Goal: Information Seeking & Learning: Learn about a topic

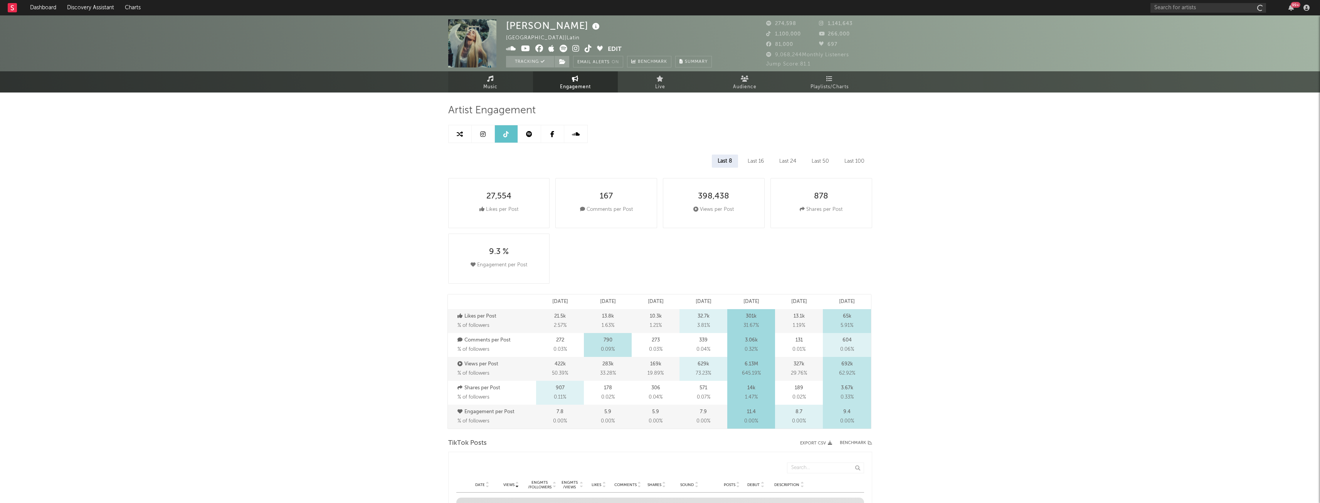
select select "6m"
click at [487, 87] on span "Music" at bounding box center [490, 86] width 14 height 9
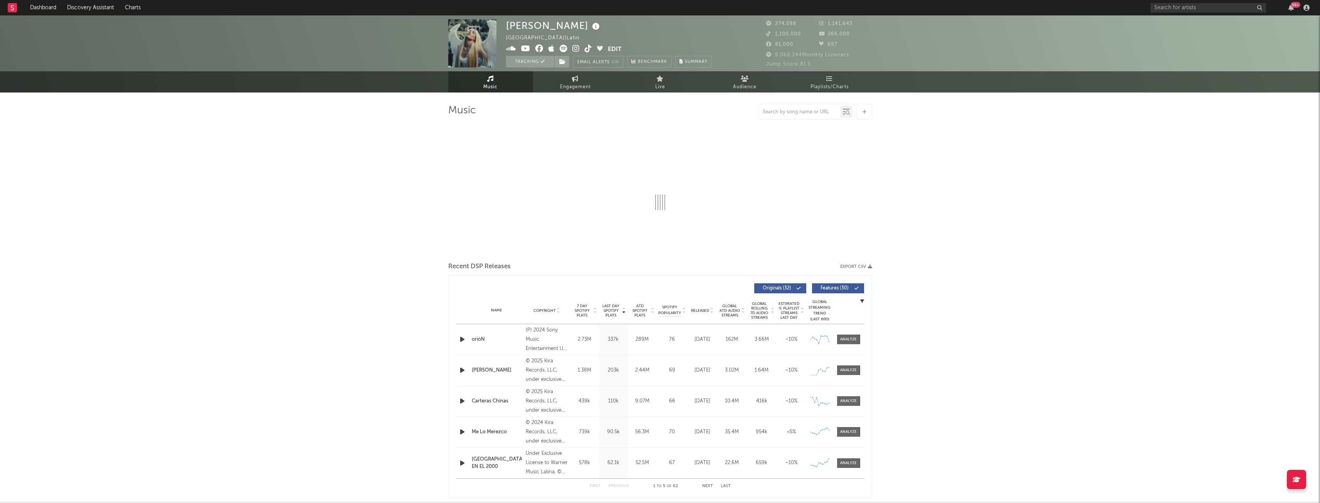
select select "6m"
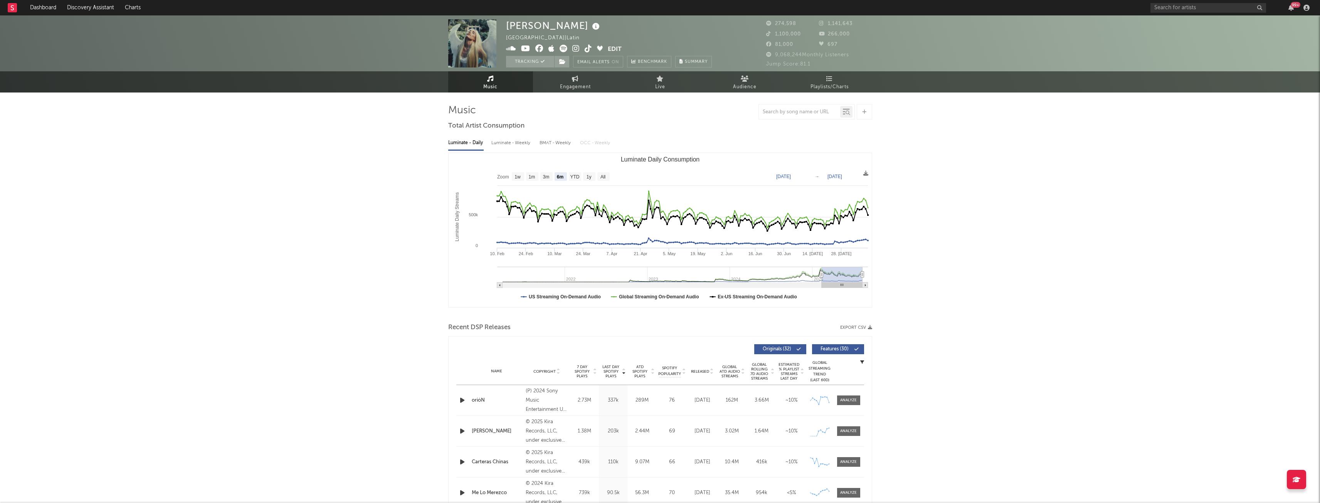
click at [1192, 15] on div "[PERSON_NAME] [GEOGRAPHIC_DATA] | Latin Edit Tracking Email Alerts On Benchmark…" at bounding box center [660, 43] width 1320 height 56
click at [1192, 13] on div "99 +" at bounding box center [1232, 7] width 162 height 15
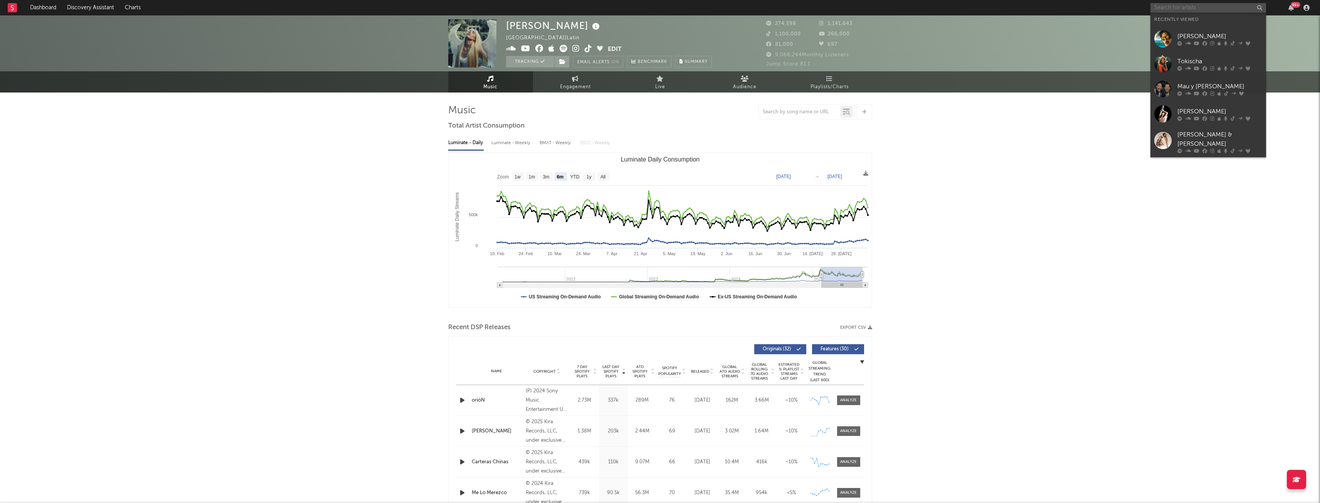
click at [1190, 10] on input "text" at bounding box center [1209, 8] width 116 height 10
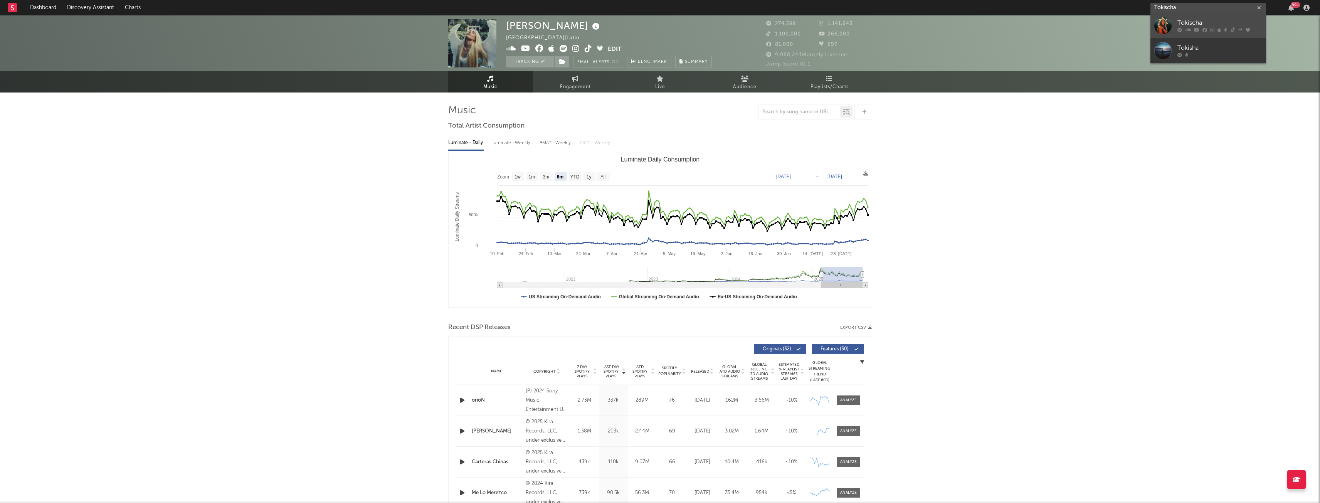
type input "Tokischa"
click at [1214, 22] on div "Tokischa" at bounding box center [1220, 23] width 85 height 9
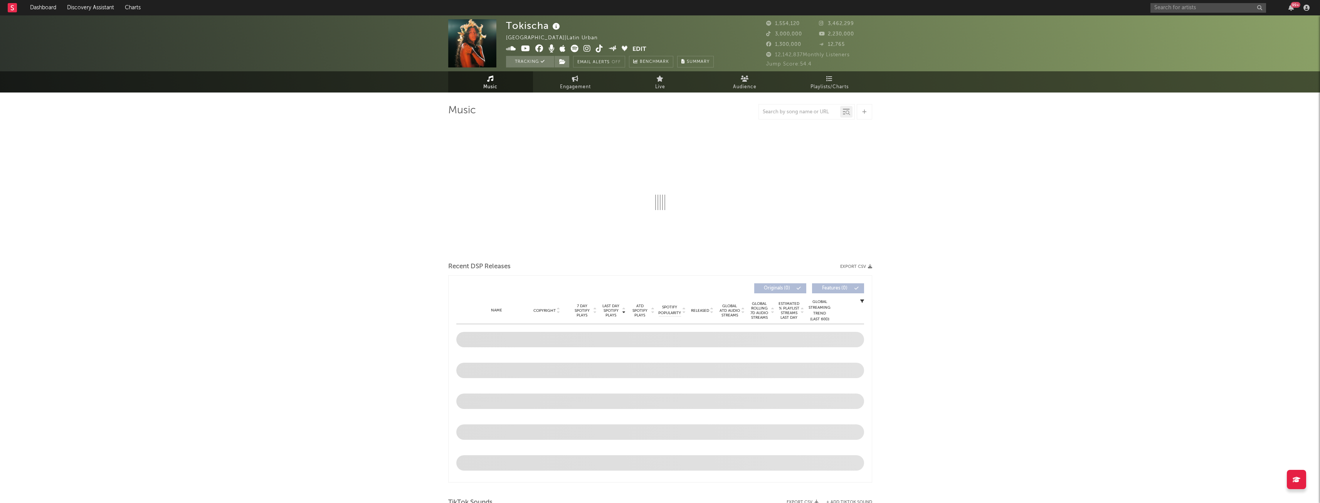
select select "6m"
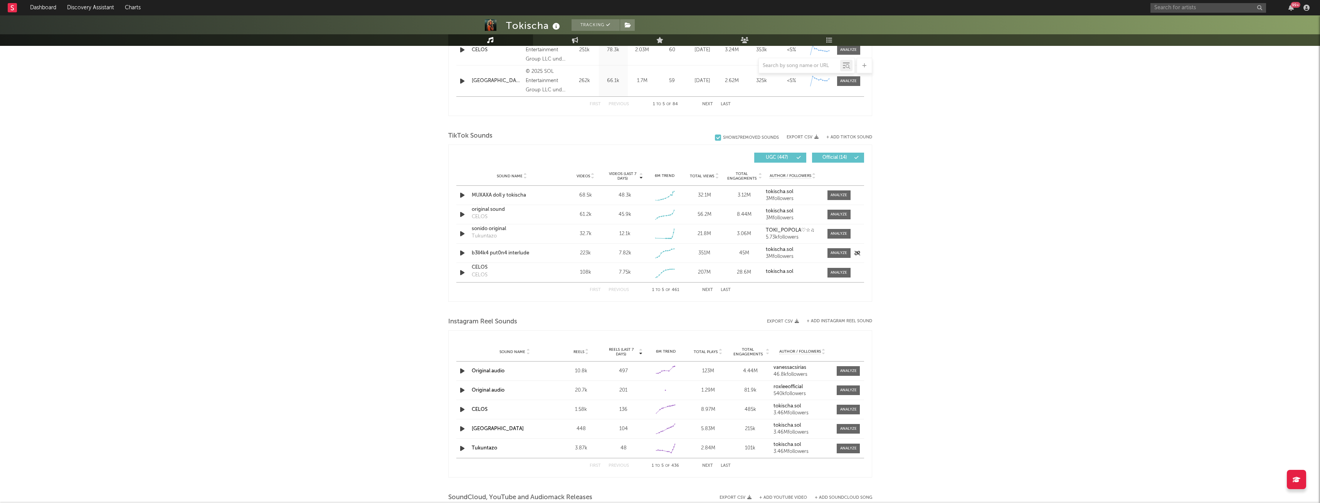
scroll to position [443, 0]
click at [433, 227] on div "Tokischa Tracking [GEOGRAPHIC_DATA] | Latin Urban Edit Tracking Email Alerts Of…" at bounding box center [660, 154] width 1320 height 1165
click at [841, 213] on div at bounding box center [839, 214] width 17 height 6
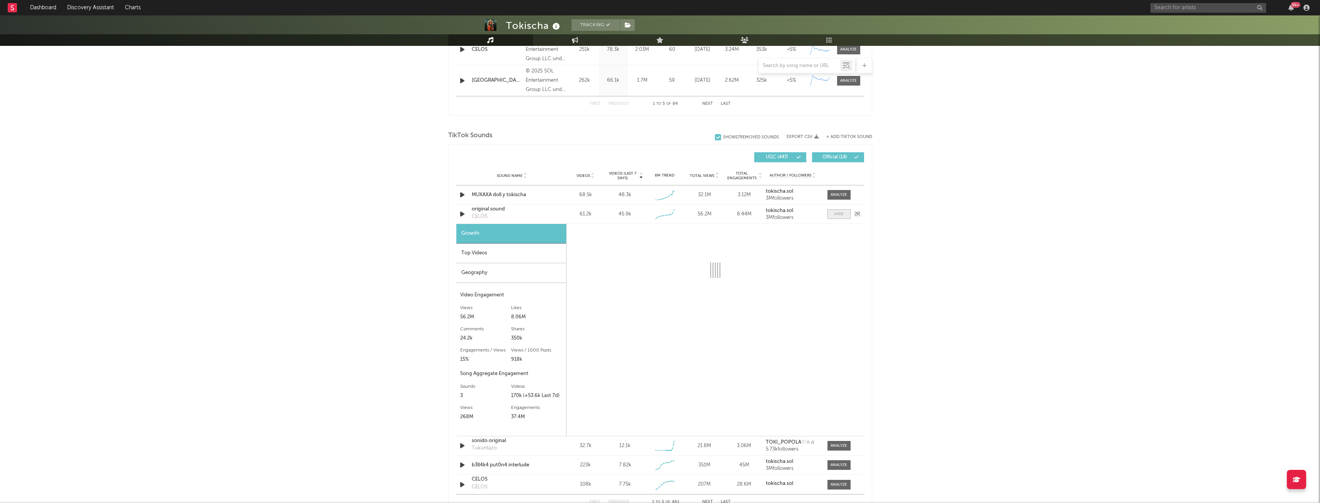
select select "1w"
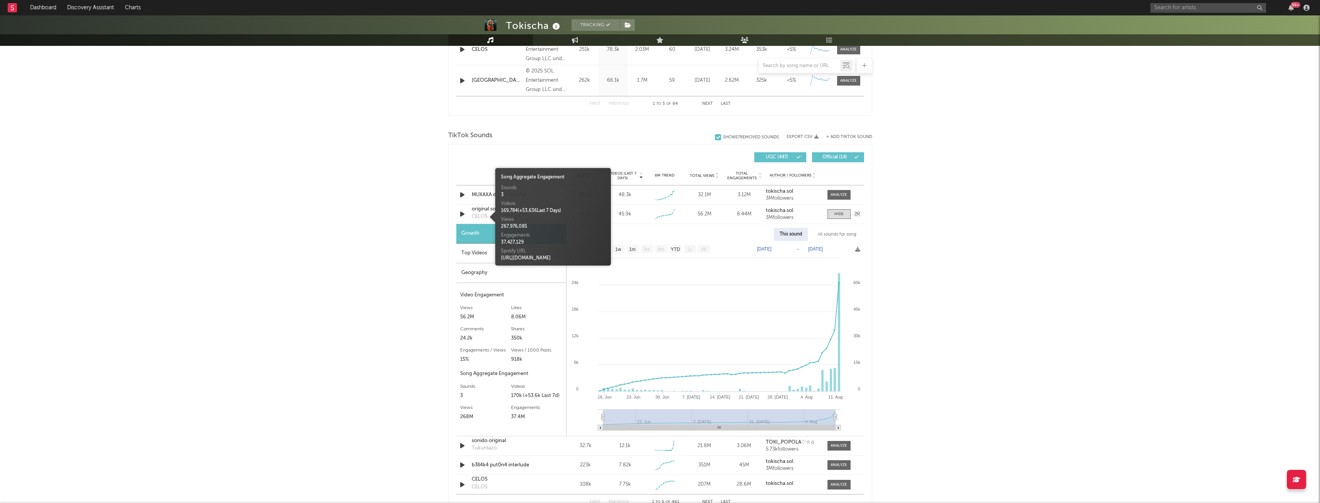
click at [486, 215] on div "CELOS" at bounding box center [480, 217] width 16 height 8
click at [479, 232] on div "Growth" at bounding box center [511, 234] width 110 height 20
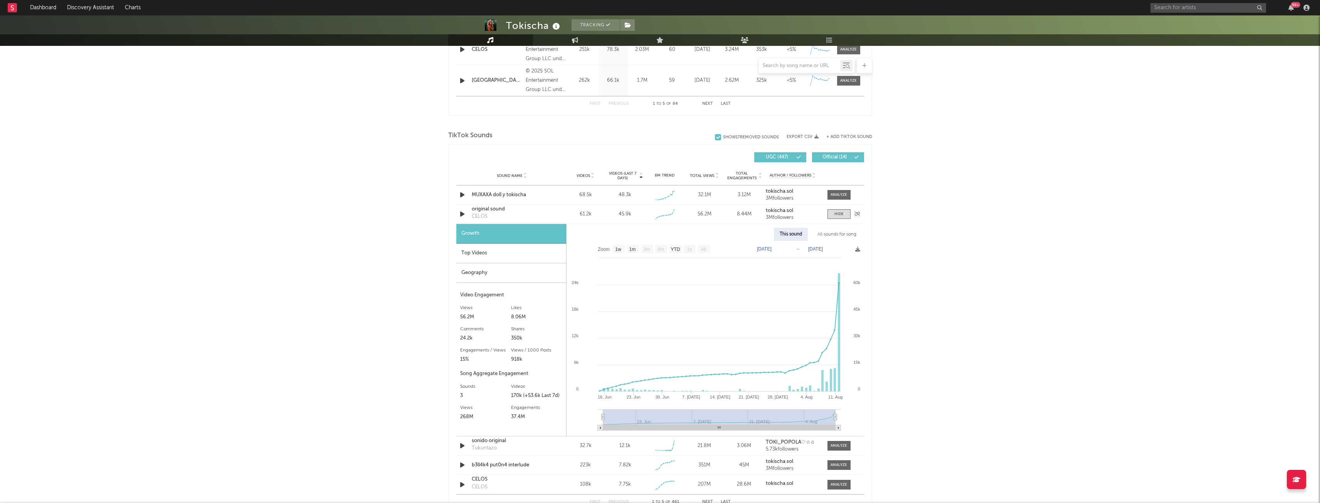
click at [481, 211] on div "original sound" at bounding box center [512, 209] width 81 height 8
click at [493, 251] on div "Top Videos" at bounding box center [511, 254] width 110 height 20
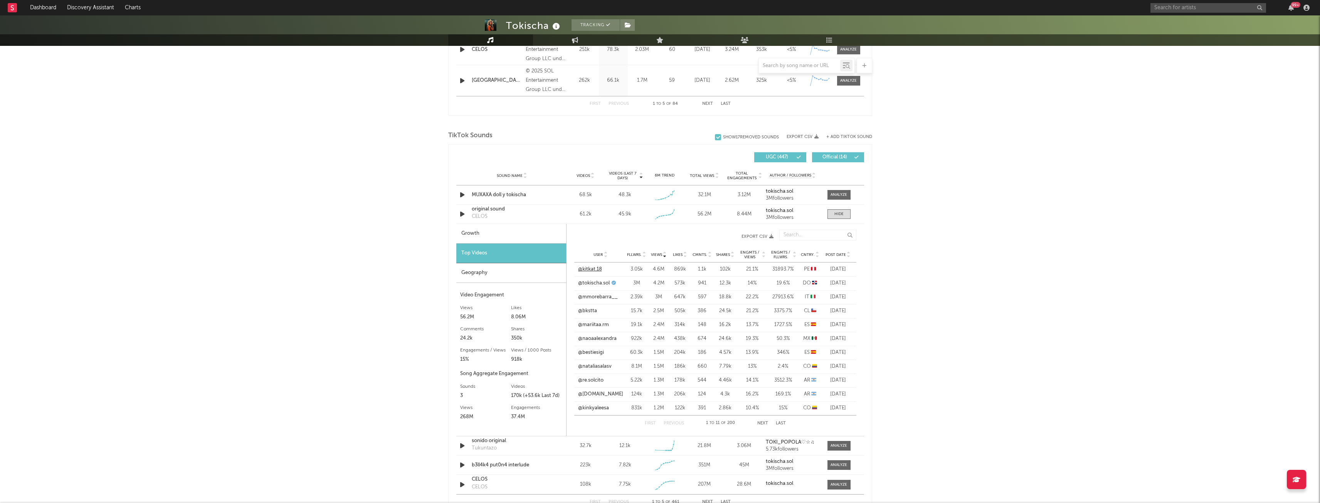
click at [589, 271] on link "@kitkat.18" at bounding box center [590, 270] width 24 height 8
click at [357, 291] on div "Tokischa Tracking [GEOGRAPHIC_DATA] | Latin Urban Edit Tracking Email Alerts Of…" at bounding box center [660, 260] width 1320 height 1377
click at [467, 270] on div "Geography" at bounding box center [511, 273] width 110 height 20
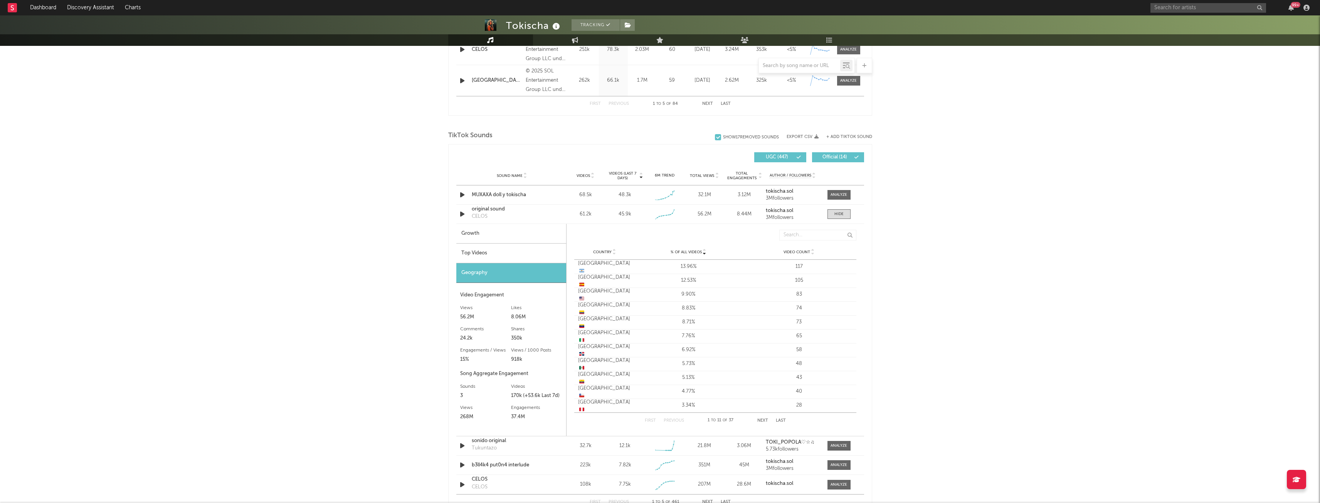
click at [485, 251] on div "Top Videos" at bounding box center [511, 254] width 110 height 20
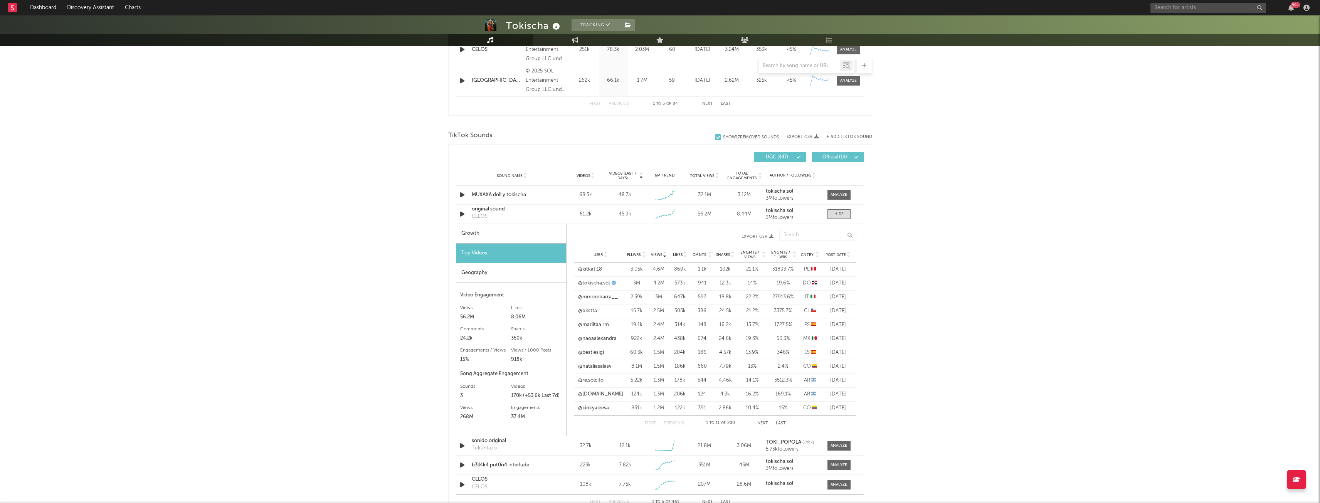
click at [847, 253] on icon at bounding box center [849, 253] width 4 height 3
click at [845, 253] on span "Post Date" at bounding box center [836, 254] width 20 height 5
click at [663, 256] on icon at bounding box center [665, 256] width 4 height 3
click at [765, 423] on button "Next" at bounding box center [762, 423] width 11 height 4
click at [677, 424] on button "Previous" at bounding box center [674, 423] width 20 height 4
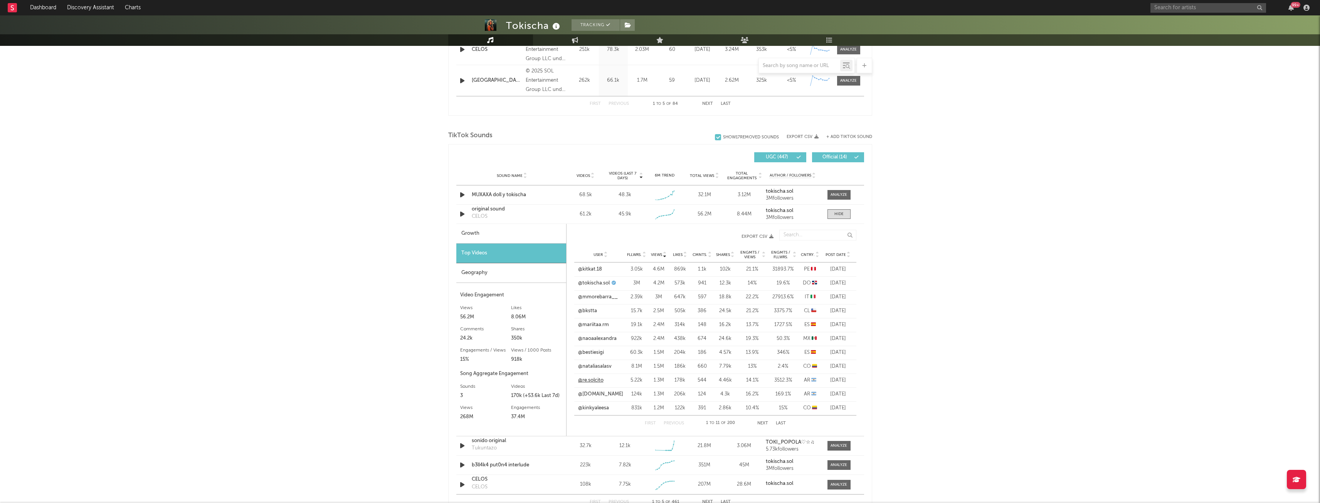
click at [597, 379] on link "@re.solcito" at bounding box center [590, 381] width 25 height 8
click at [759, 421] on button "Next" at bounding box center [762, 423] width 11 height 4
click at [501, 273] on div "Geography" at bounding box center [511, 273] width 110 height 20
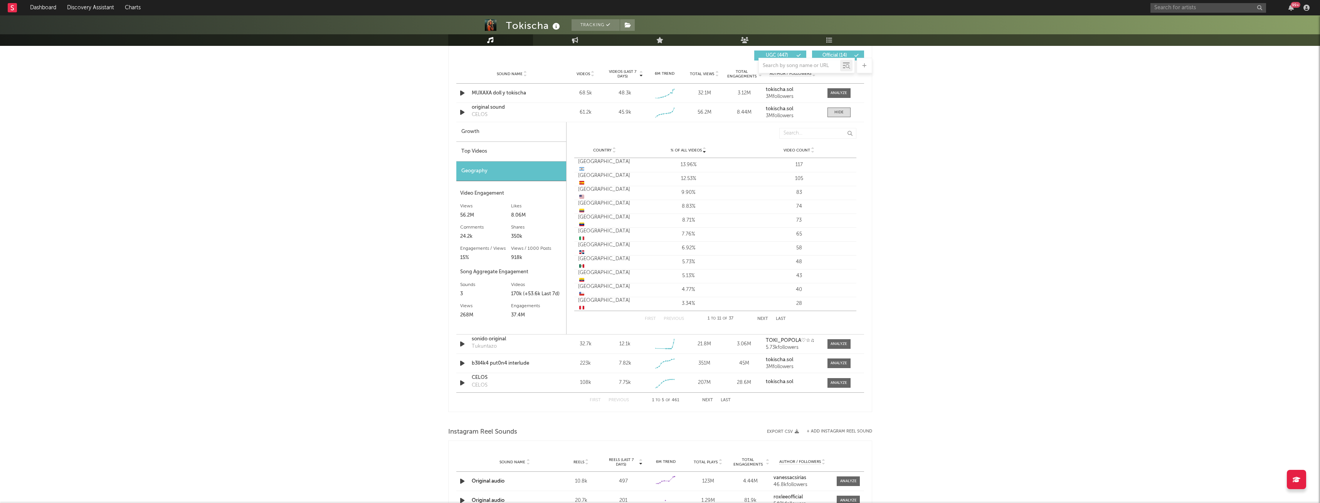
scroll to position [545, 0]
click at [841, 386] on span at bounding box center [839, 383] width 23 height 10
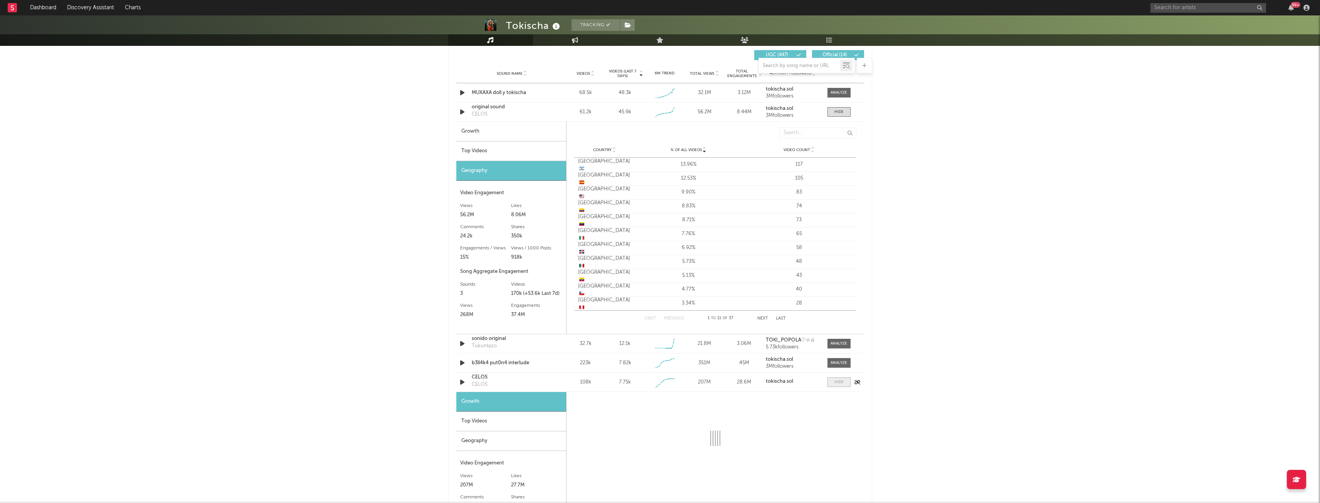
select select "1w"
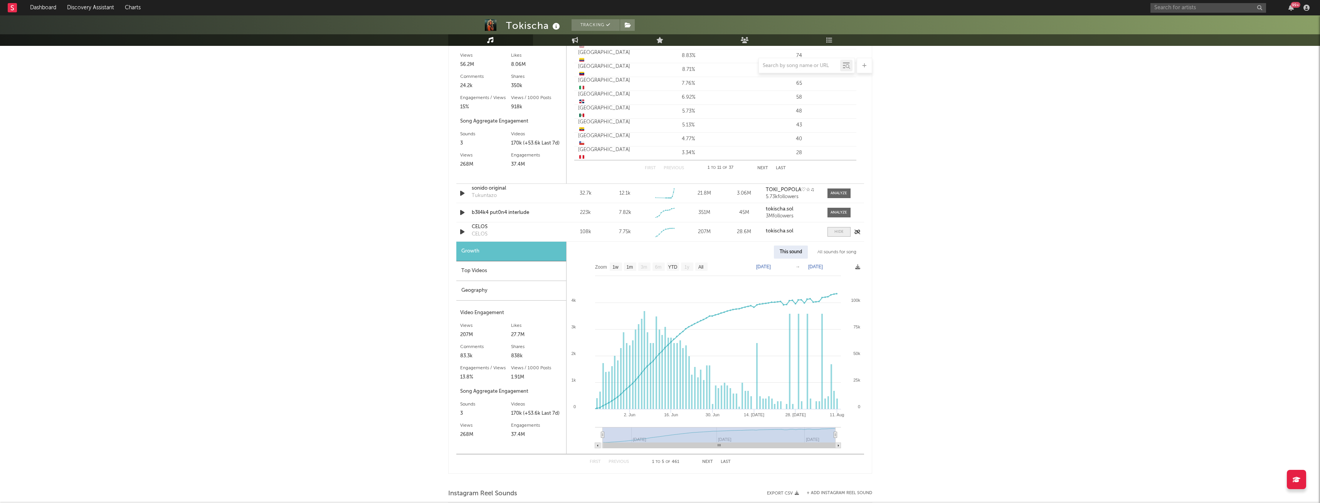
scroll to position [696, 0]
click at [531, 273] on div "Top Videos" at bounding box center [511, 271] width 110 height 20
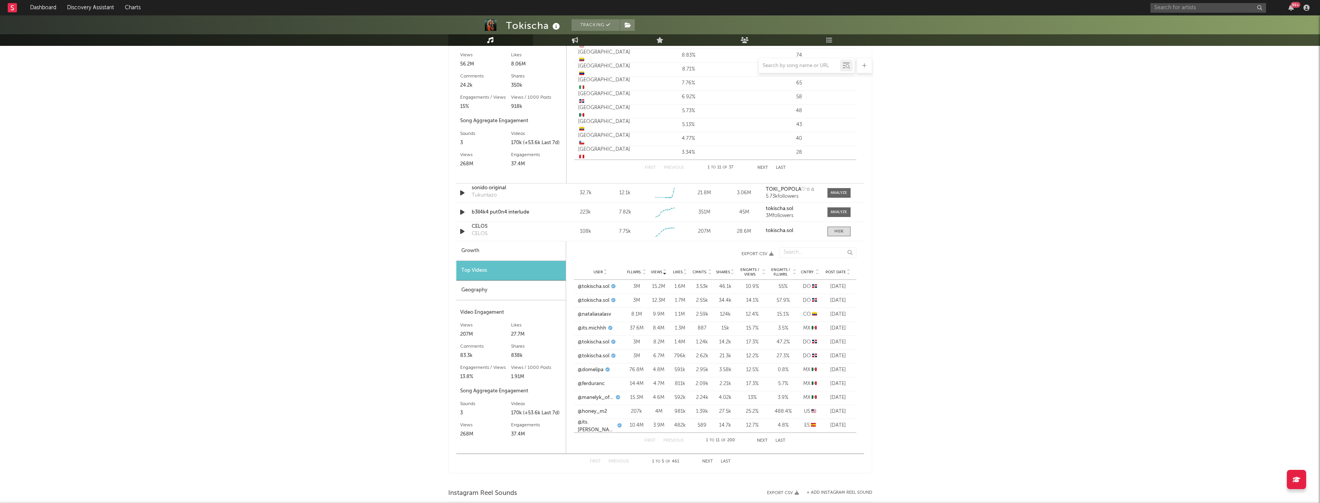
click at [503, 285] on div "Geography" at bounding box center [510, 291] width 109 height 20
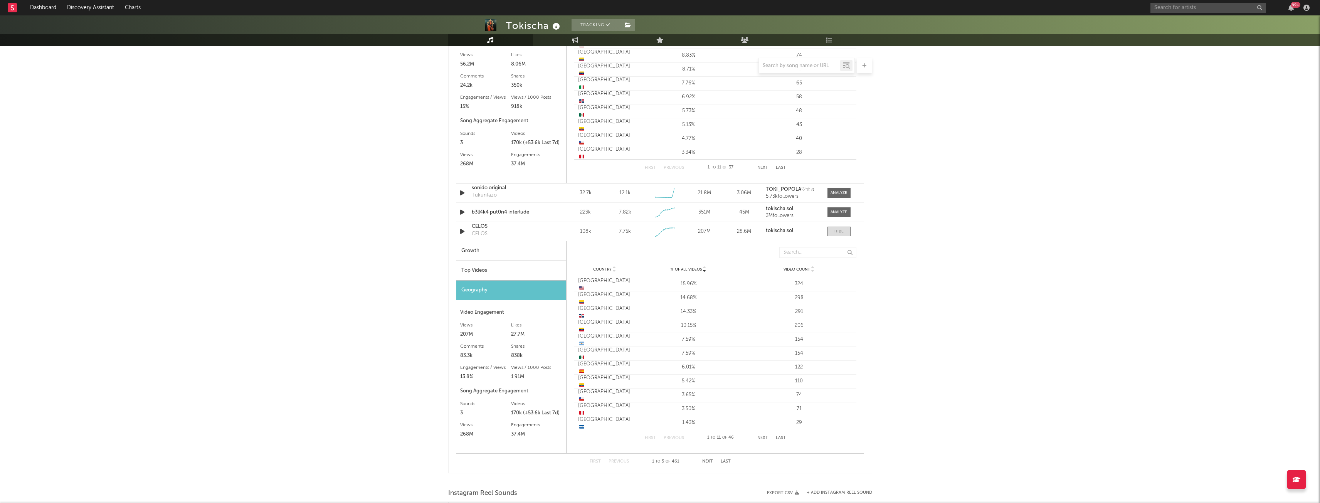
click at [490, 269] on div "Top Videos" at bounding box center [511, 271] width 110 height 20
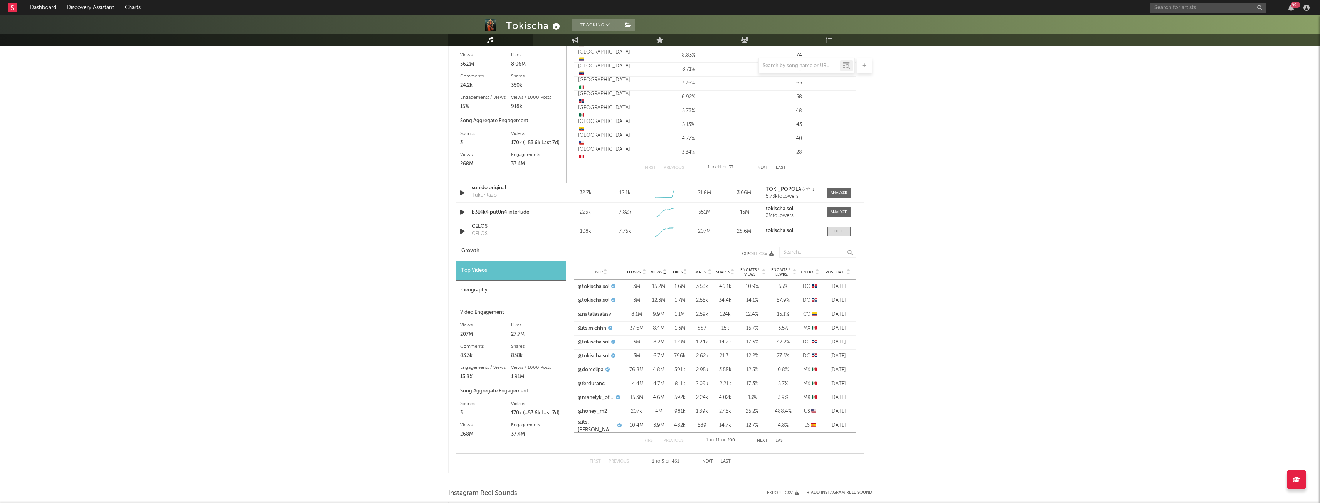
click at [537, 253] on div "Growth" at bounding box center [510, 251] width 109 height 20
select select "1w"
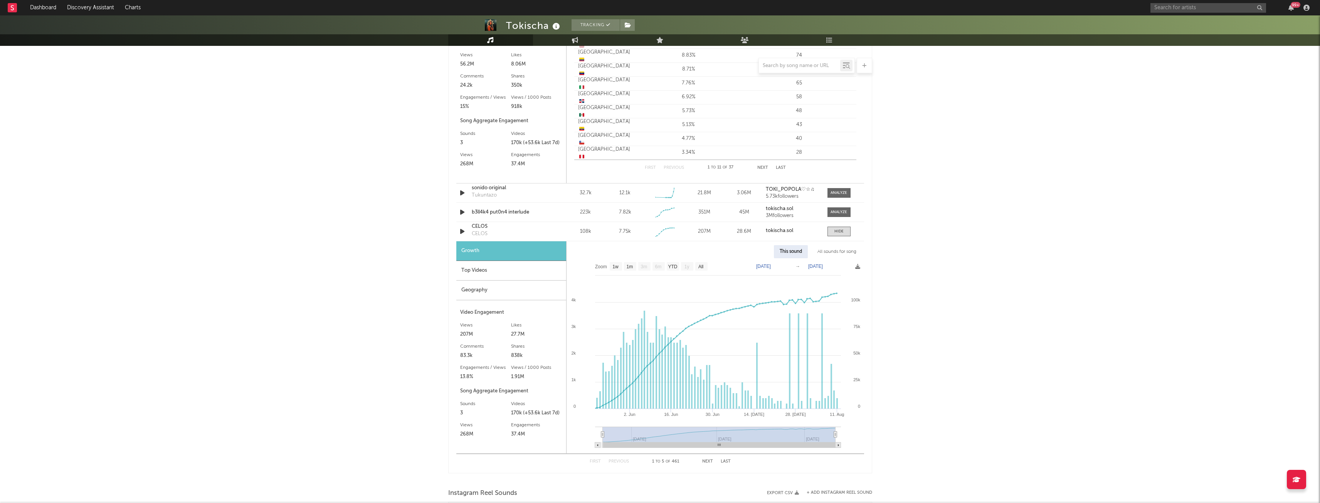
click at [500, 271] on div "Top Videos" at bounding box center [511, 271] width 110 height 20
